Goal: Task Accomplishment & Management: Use online tool/utility

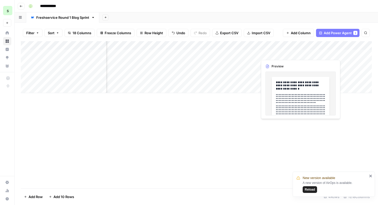
scroll to position [0, 356]
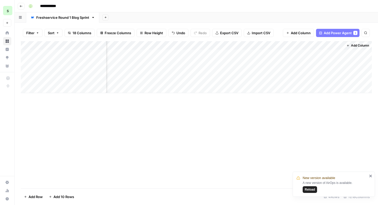
click at [272, 140] on div "Add Column" at bounding box center [196, 114] width 351 height 147
click at [196, 53] on div "Add Column" at bounding box center [196, 67] width 351 height 52
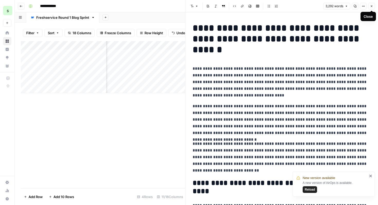
click at [372, 8] on button "Close" at bounding box center [371, 6] width 7 height 7
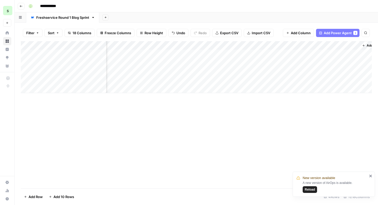
scroll to position [0, 356]
click at [339, 47] on div "Add Column" at bounding box center [196, 67] width 351 height 52
click at [147, 45] on div "Add Column" at bounding box center [196, 67] width 351 height 52
click at [184, 76] on div "Add Column" at bounding box center [196, 67] width 351 height 52
click at [142, 46] on div "Add Column" at bounding box center [196, 67] width 351 height 52
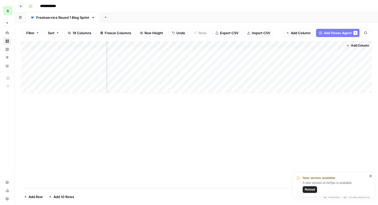
click at [204, 54] on div "Add Column" at bounding box center [196, 67] width 351 height 52
click at [154, 46] on div "Add Column" at bounding box center [196, 67] width 351 height 52
click at [149, 46] on div "Add Column" at bounding box center [196, 67] width 351 height 52
click at [143, 79] on span "Edit" at bounding box center [144, 77] width 45 height 5
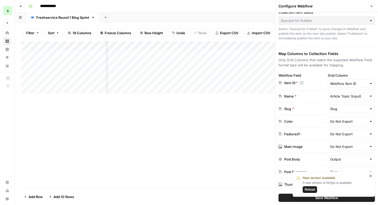
scroll to position [42, 0]
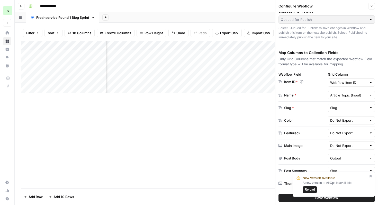
click at [312, 191] on span "Reload" at bounding box center [310, 189] width 10 height 5
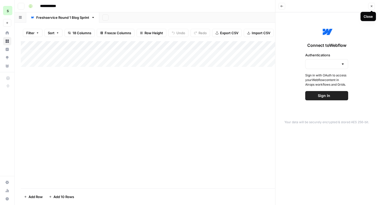
type input "Webflow 1"
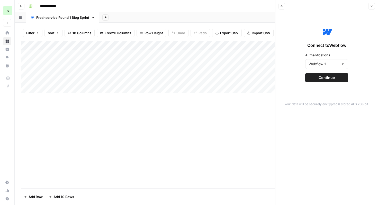
click at [373, 7] on icon "button" at bounding box center [371, 6] width 3 height 3
